Goal: Task Accomplishment & Management: Complete application form

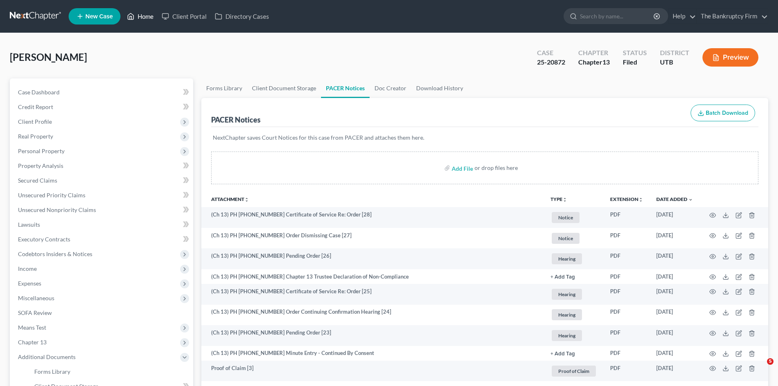
click at [141, 16] on link "Home" at bounding box center [140, 16] width 35 height 15
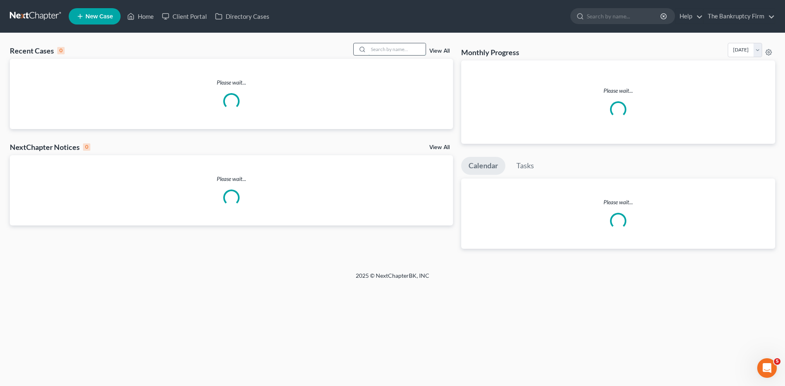
click at [386, 51] on input "search" at bounding box center [396, 49] width 57 height 12
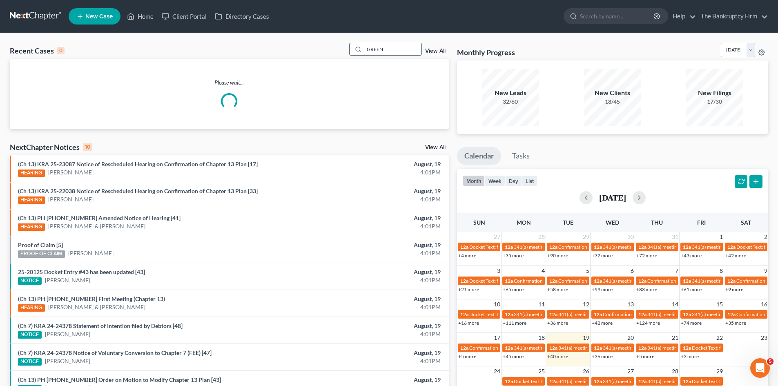
type input "GREEN"
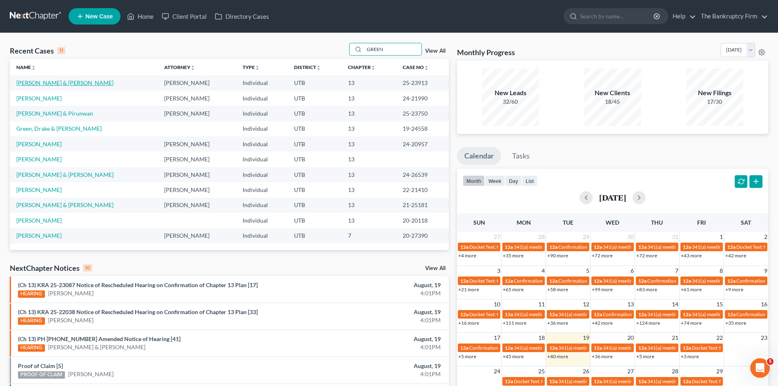
click at [37, 85] on link "[PERSON_NAME] & [PERSON_NAME]" at bounding box center [64, 82] width 97 height 7
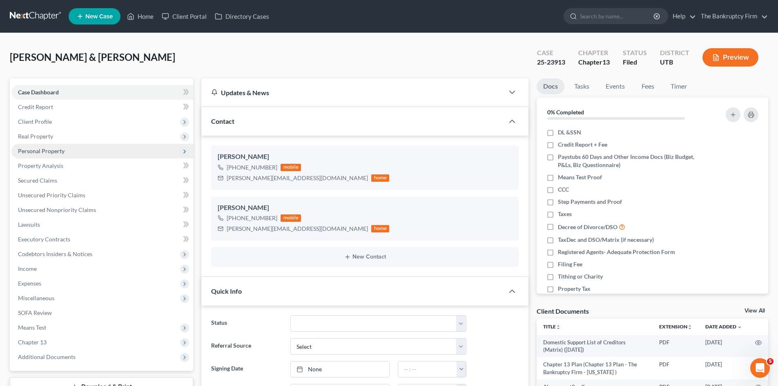
scroll to position [143, 0]
click at [54, 150] on span "Personal Property" at bounding box center [41, 151] width 47 height 7
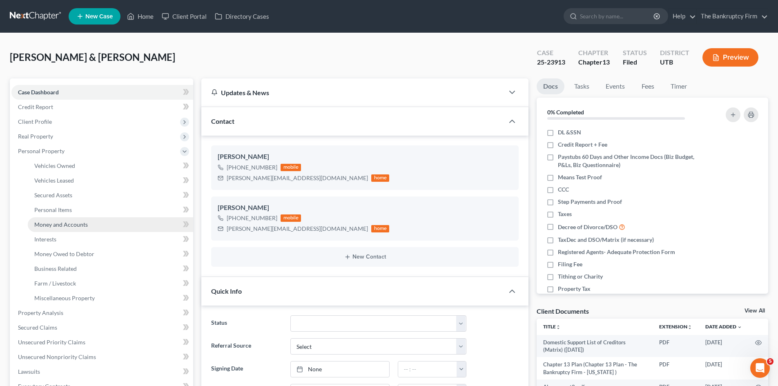
click at [65, 221] on span "Money and Accounts" at bounding box center [61, 224] width 54 height 7
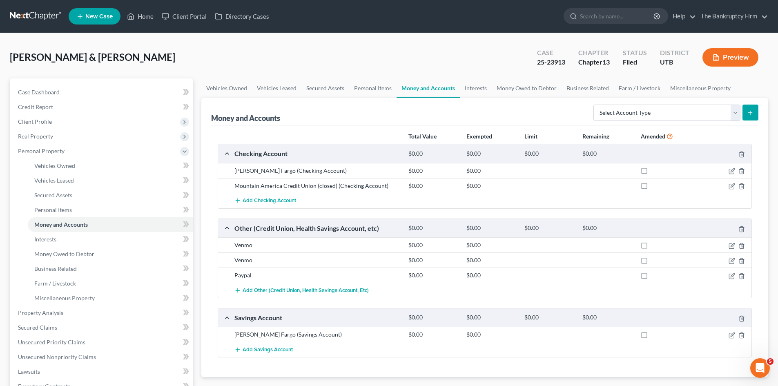
click at [274, 344] on button "Add Savings Account" at bounding box center [264, 349] width 58 height 15
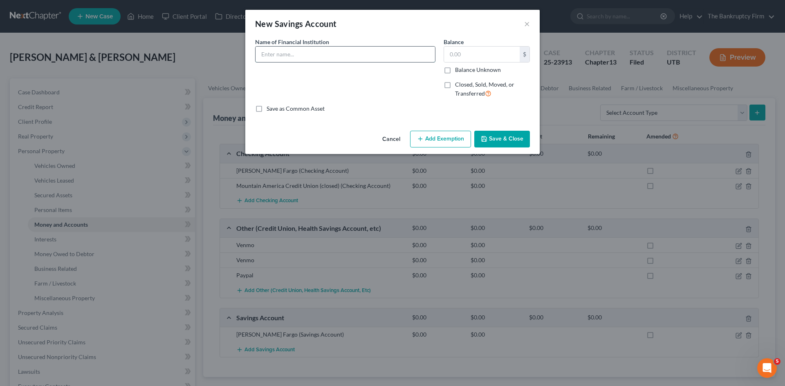
click at [271, 57] on input "text" at bounding box center [344, 55] width 179 height 16
type input "Mountain America Credit Union"
click at [447, 54] on input "text" at bounding box center [482, 55] width 76 height 16
type input "1.00"
click at [504, 136] on button "Save & Close" at bounding box center [502, 139] width 56 height 17
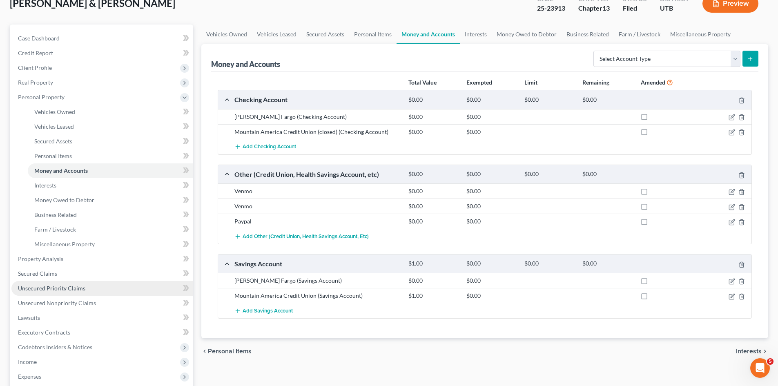
scroll to position [163, 0]
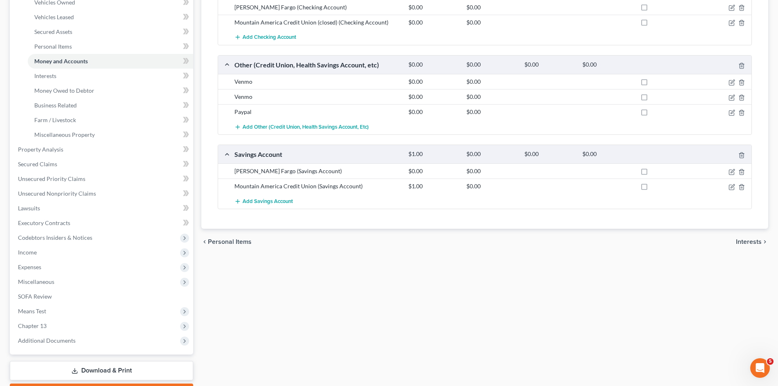
click at [94, 367] on link "Download & Print" at bounding box center [101, 370] width 183 height 19
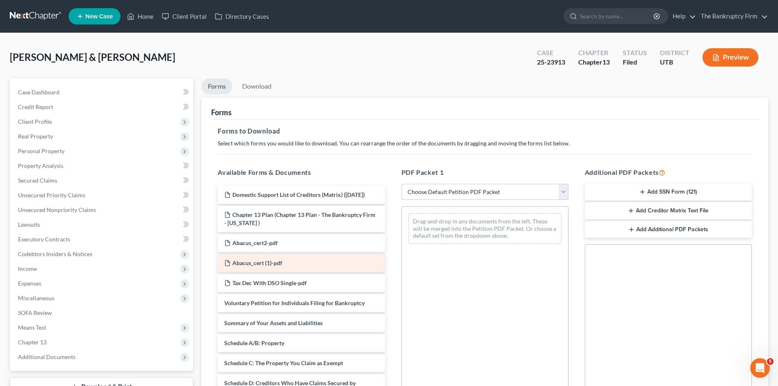
scroll to position [123, 0]
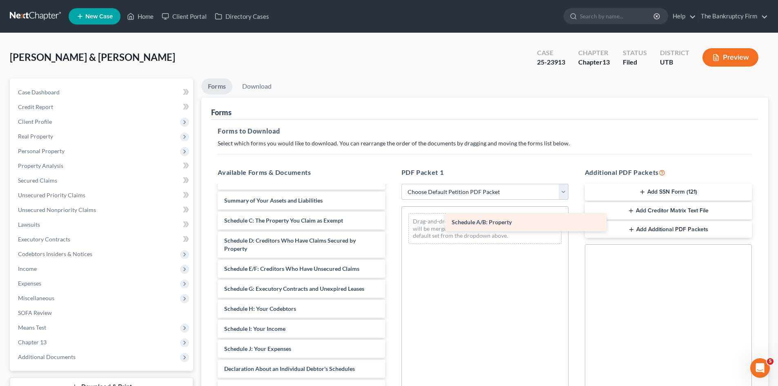
drag, startPoint x: 262, startPoint y: 229, endPoint x: 490, endPoint y: 223, distance: 227.7
click at [391, 223] on div "Schedule A/B: Property Domestic Support List of Creditors (Matrix) ([DATE]) Cha…" at bounding box center [301, 288] width 180 height 451
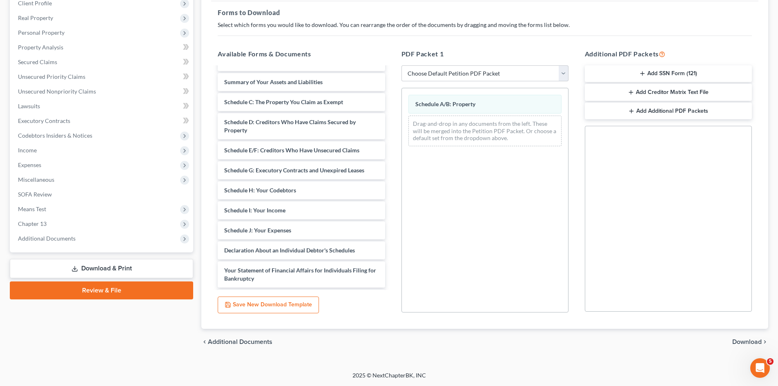
click at [756, 342] on span "Download" at bounding box center [747, 342] width 29 height 7
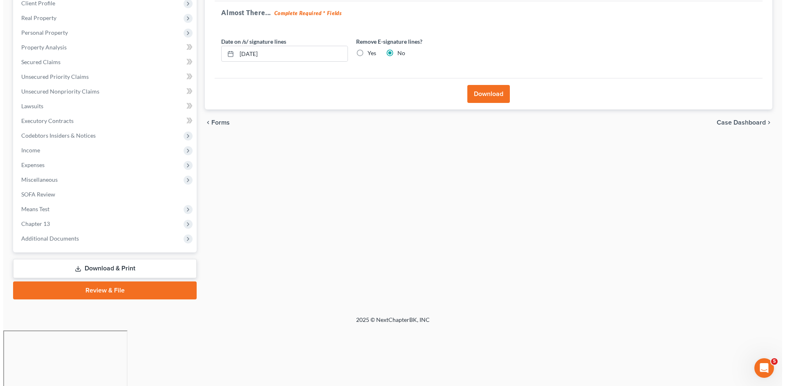
scroll to position [63, 0]
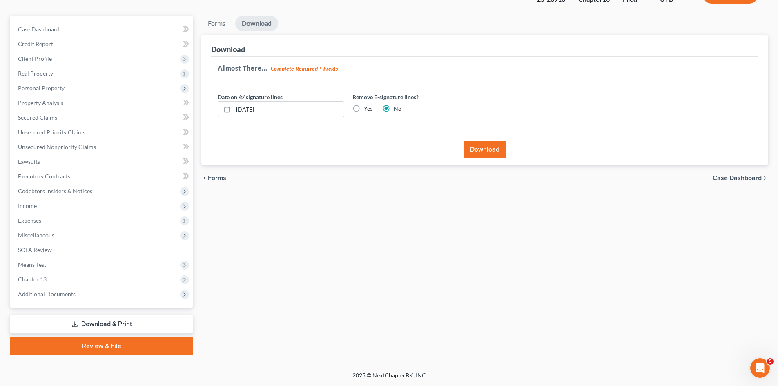
click at [493, 149] on button "Download" at bounding box center [485, 150] width 42 height 18
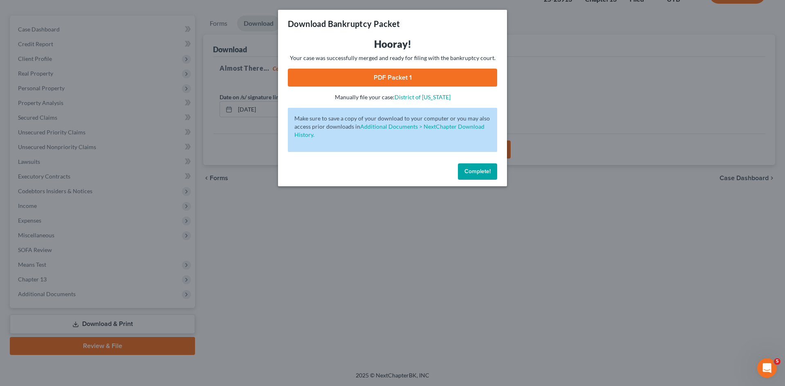
click at [393, 76] on link "PDF Packet 1" at bounding box center [392, 78] width 209 height 18
